Goal: Task Accomplishment & Management: Use online tool/utility

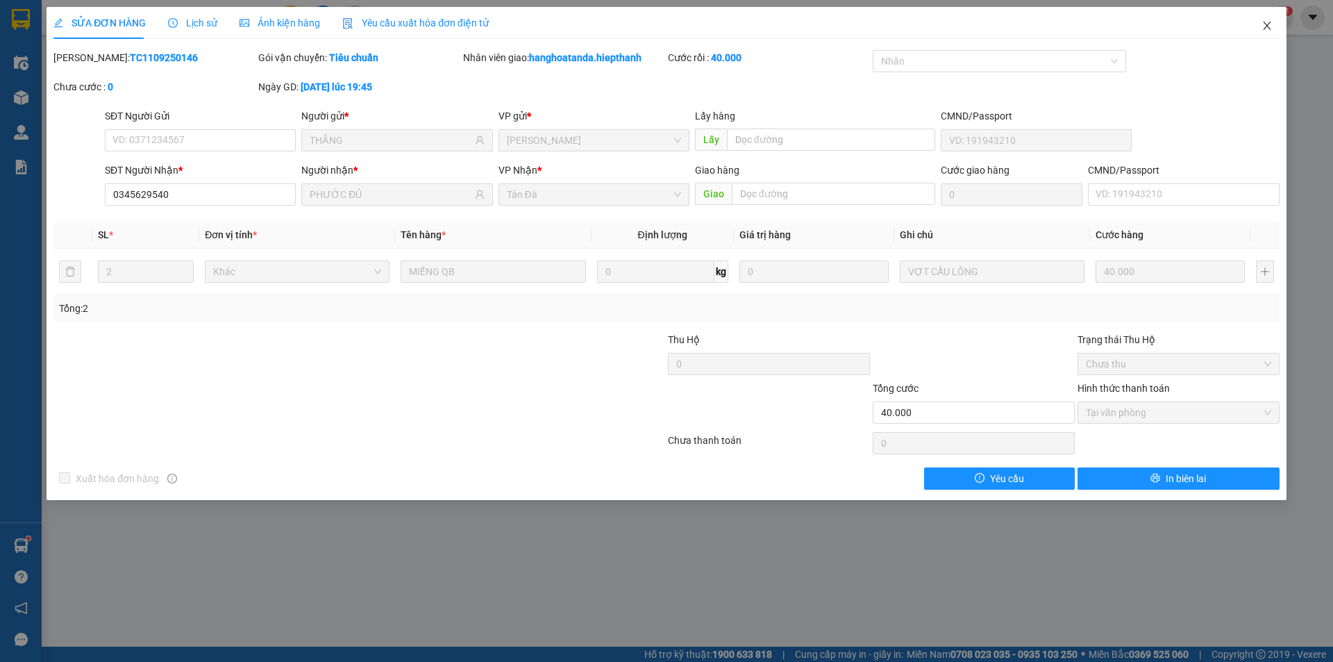
click at [1266, 25] on icon "close" at bounding box center [1267, 26] width 8 height 8
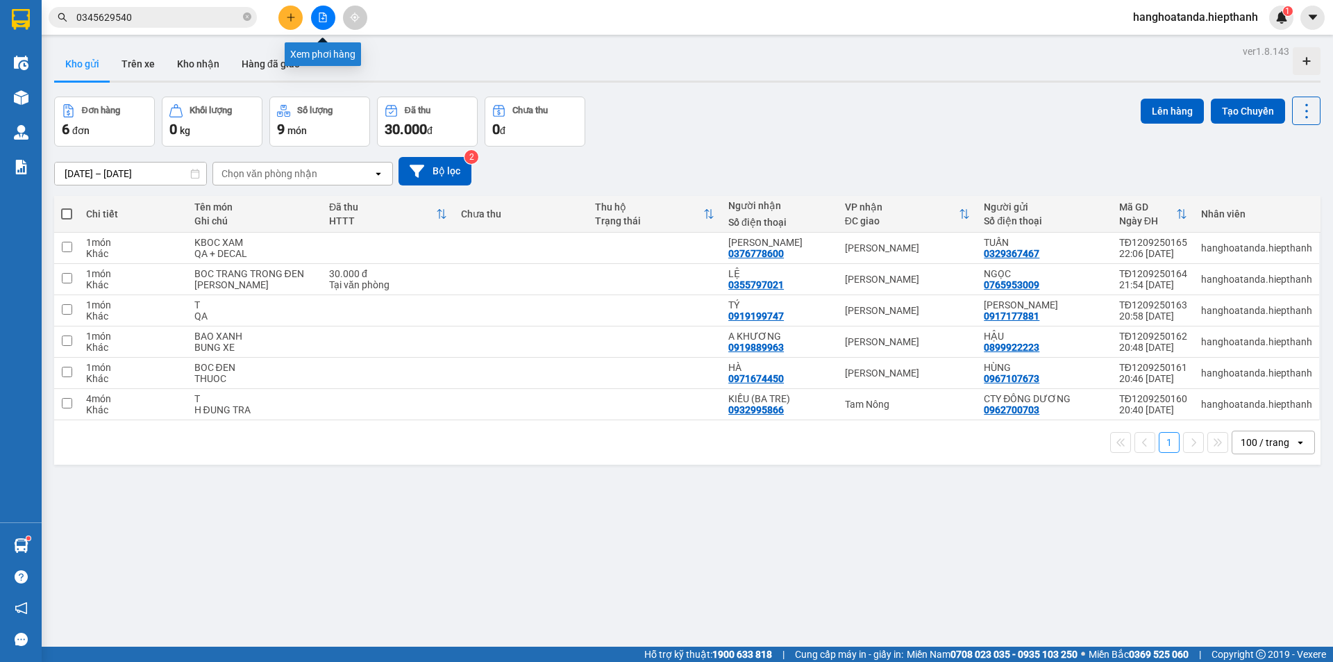
click at [325, 23] on button at bounding box center [323, 18] width 24 height 24
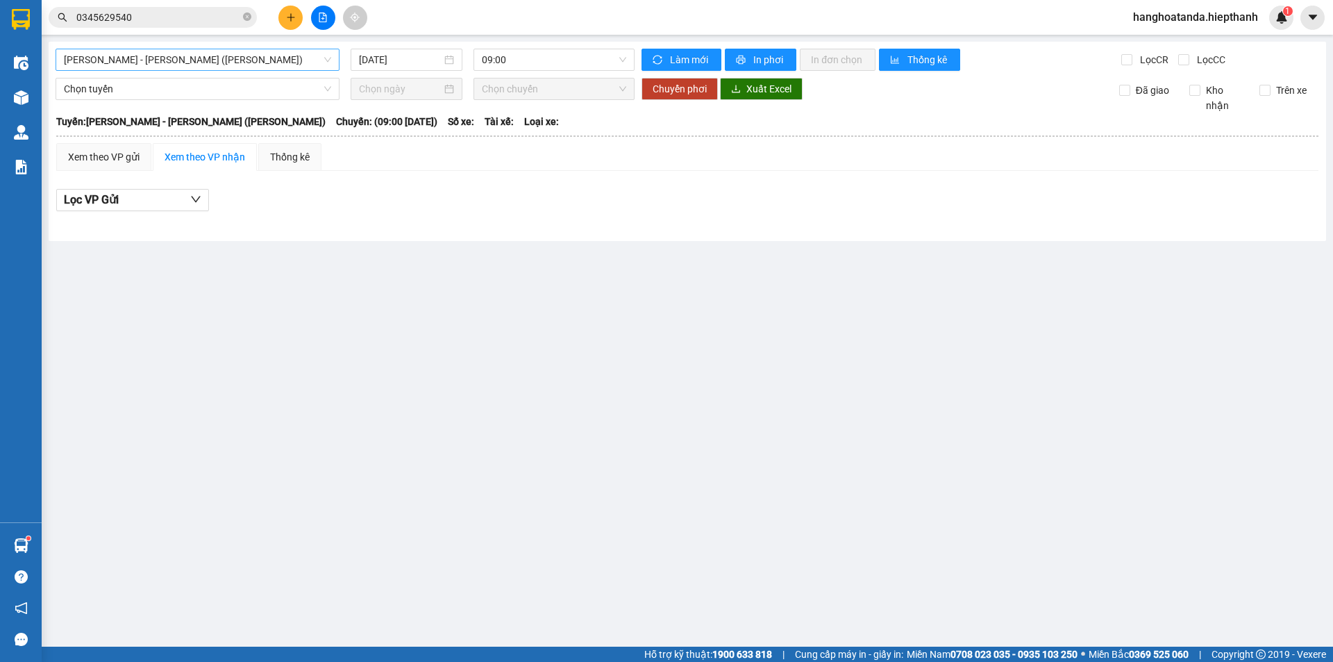
click at [329, 60] on span "[PERSON_NAME] - [PERSON_NAME] ([PERSON_NAME])" at bounding box center [197, 59] width 267 height 21
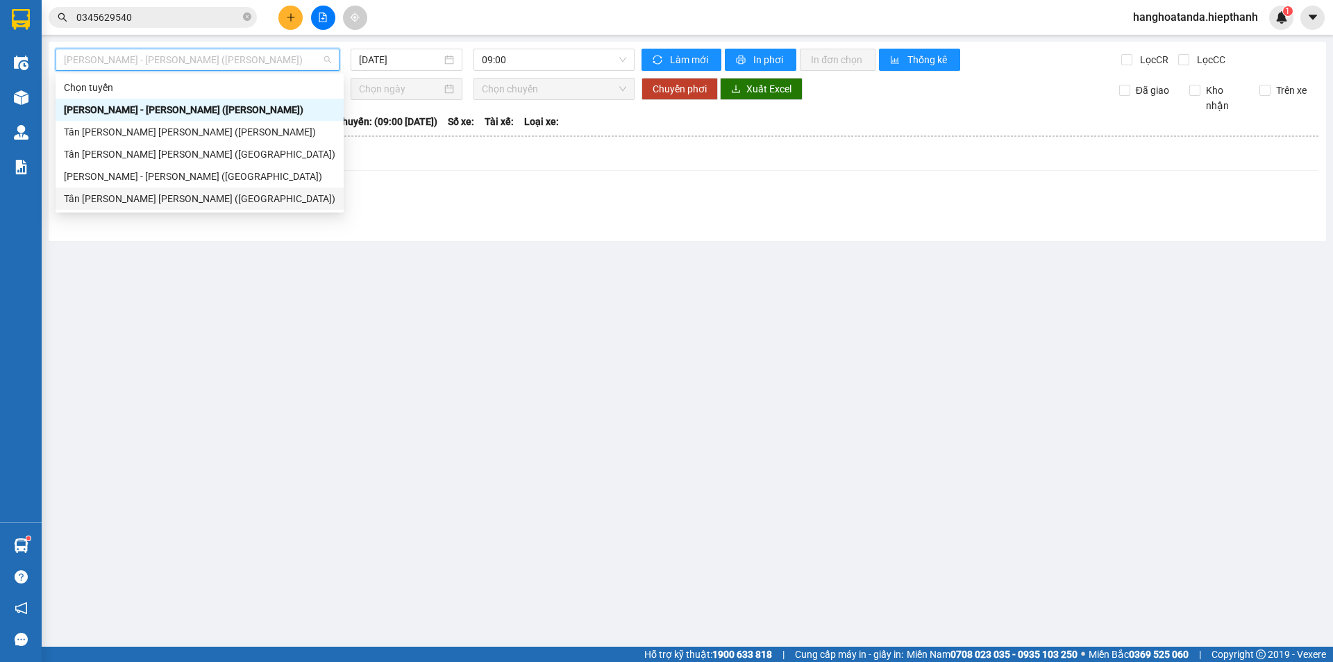
click at [191, 199] on div "Tân [PERSON_NAME] [PERSON_NAME] ([GEOGRAPHIC_DATA])" at bounding box center [200, 198] width 272 height 15
type input "[DATE]"
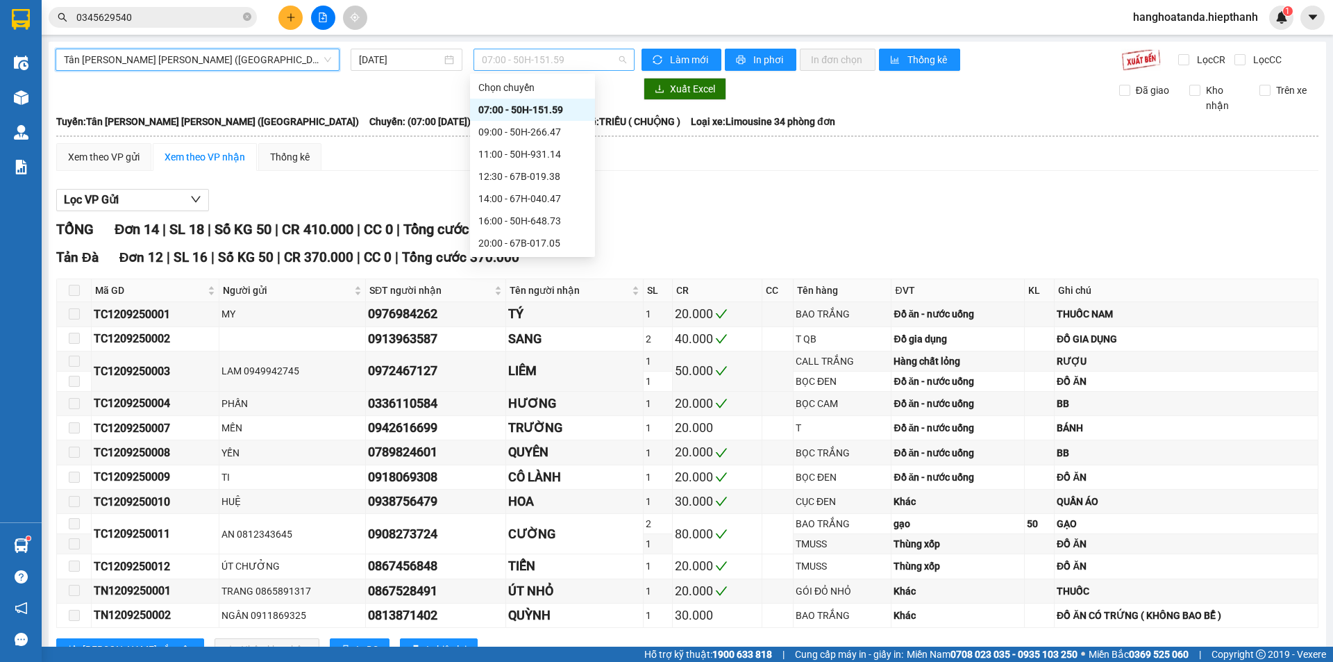
click at [619, 60] on span "07:00 - 50H-151.59" at bounding box center [554, 59] width 144 height 21
click at [524, 239] on div "20:00 - 67B-017.05" at bounding box center [533, 242] width 108 height 15
